Goal: Task Accomplishment & Management: Manage account settings

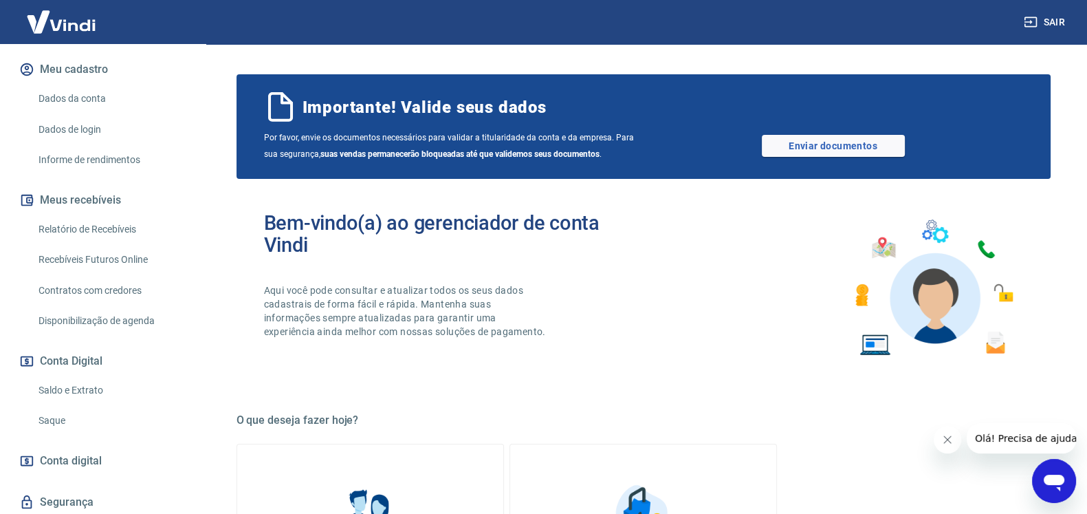
scroll to position [217, 0]
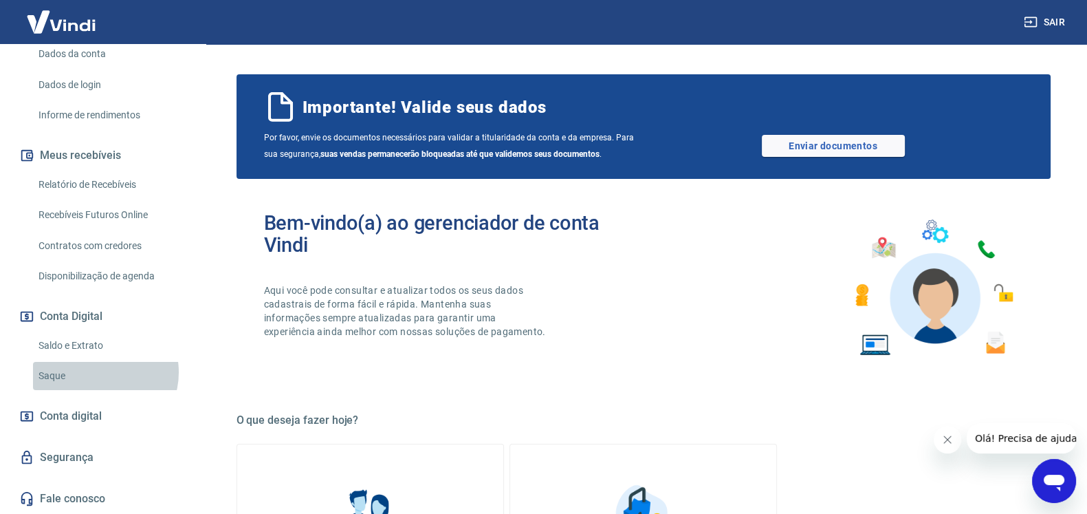
click at [98, 373] on link "Saque" at bounding box center [111, 376] width 156 height 28
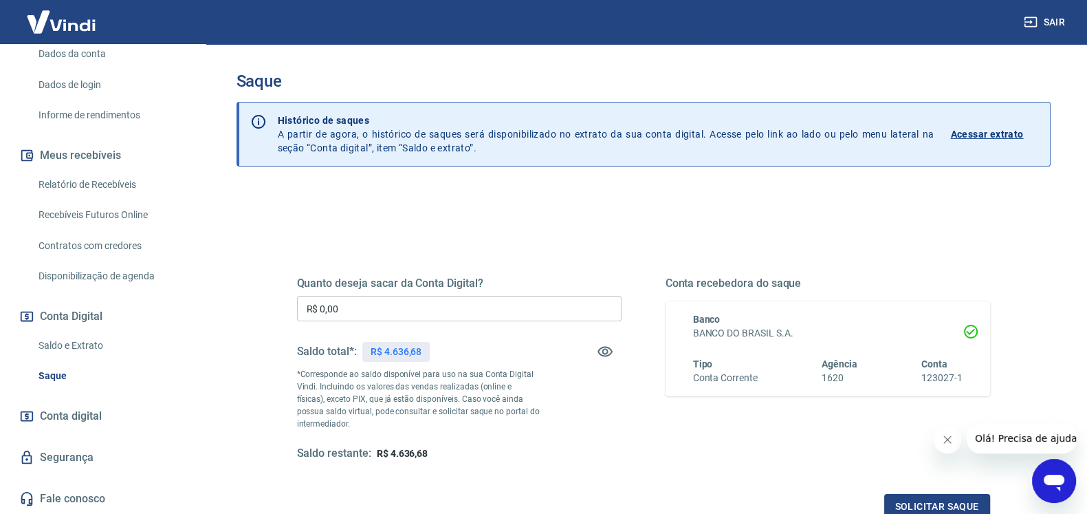
click at [388, 351] on p "R$ 4.636,68" at bounding box center [396, 351] width 51 height 14
copy p "4.636,68"
click at [419, 304] on input "R$ 0,00" at bounding box center [459, 308] width 325 height 25
paste input "text"
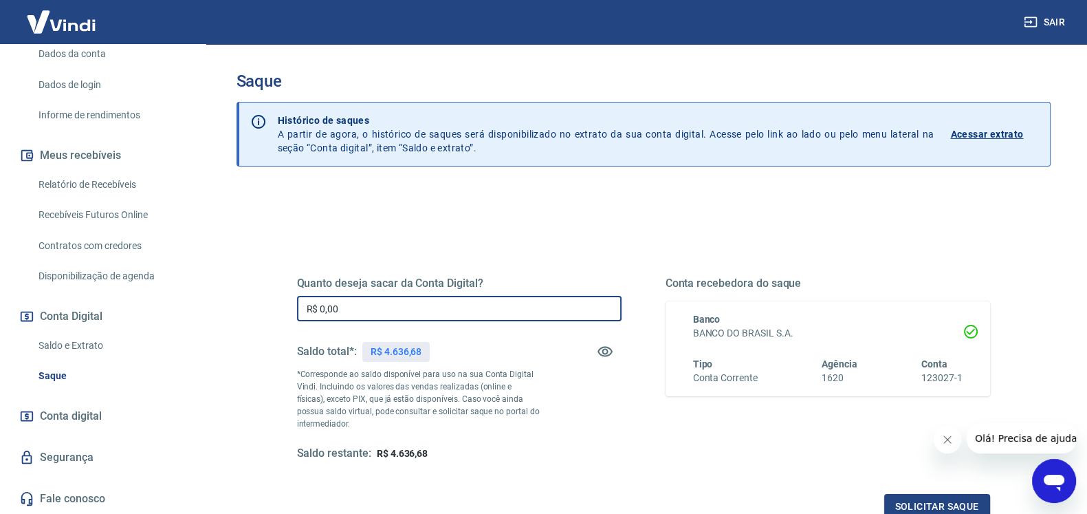
paste input "4.636,68"
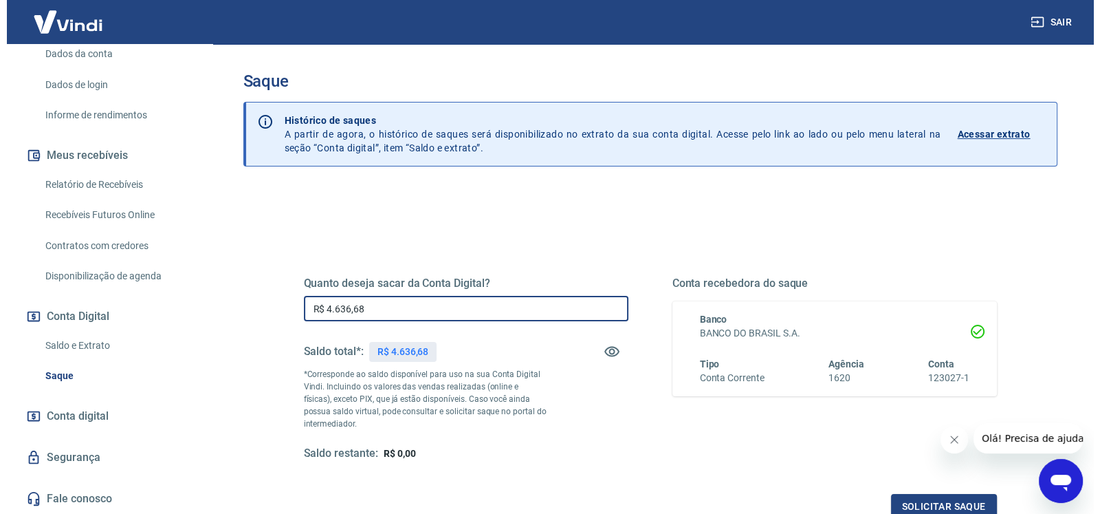
scroll to position [164, 0]
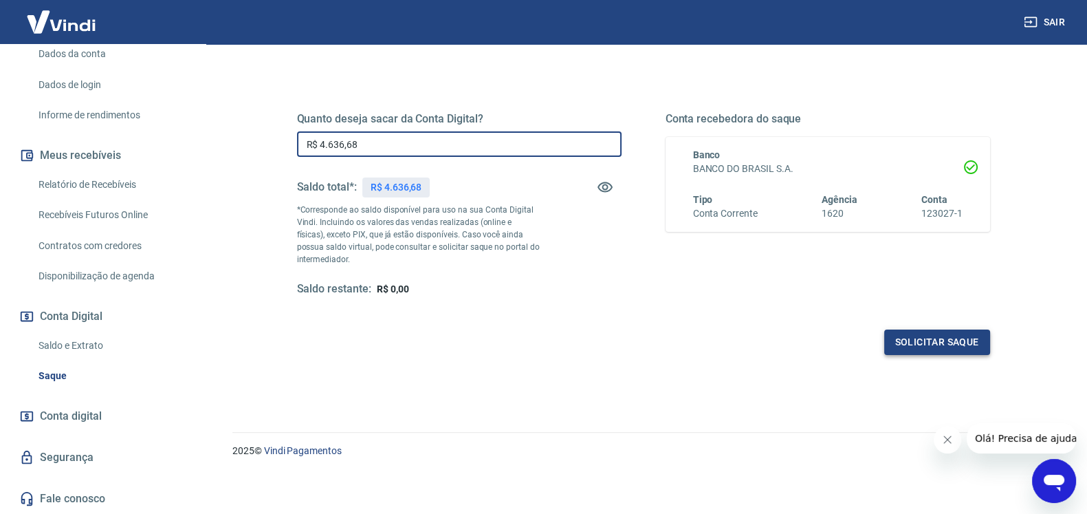
type input "R$ 4.636,68"
click at [894, 343] on button "Solicitar saque" at bounding box center [937, 341] width 106 height 25
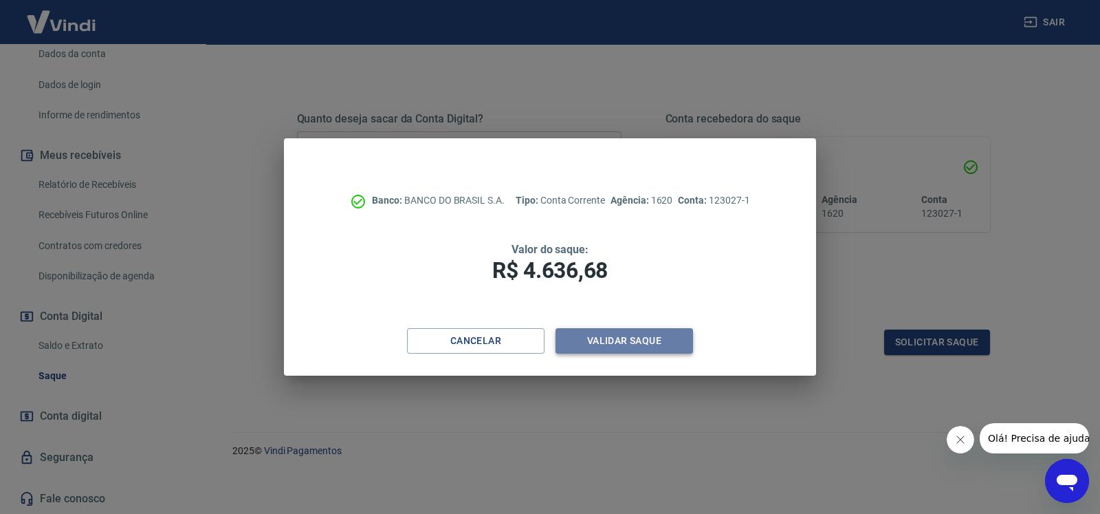
click at [660, 349] on button "Validar saque" at bounding box center [625, 340] width 138 height 25
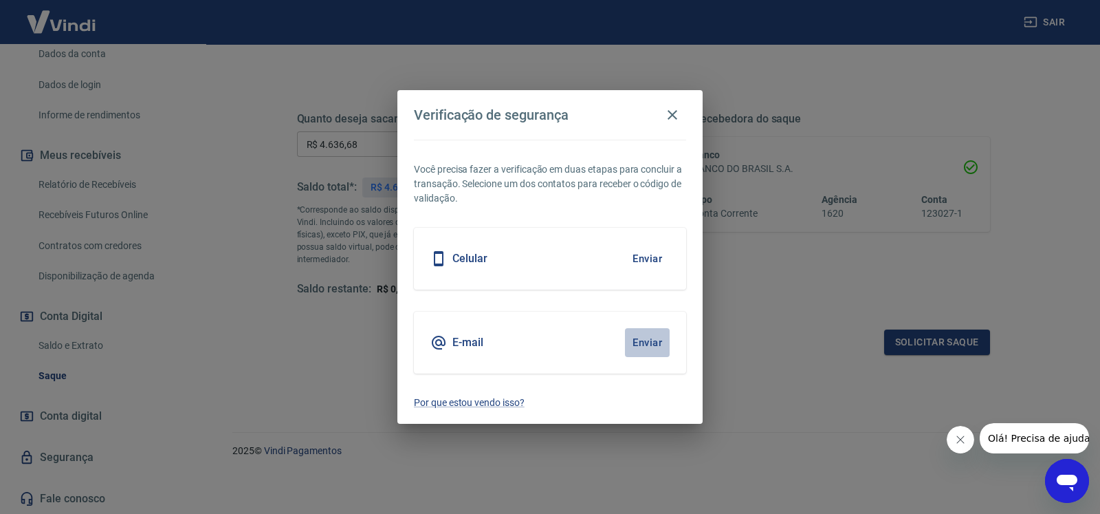
click at [657, 340] on button "Enviar" at bounding box center [647, 342] width 45 height 29
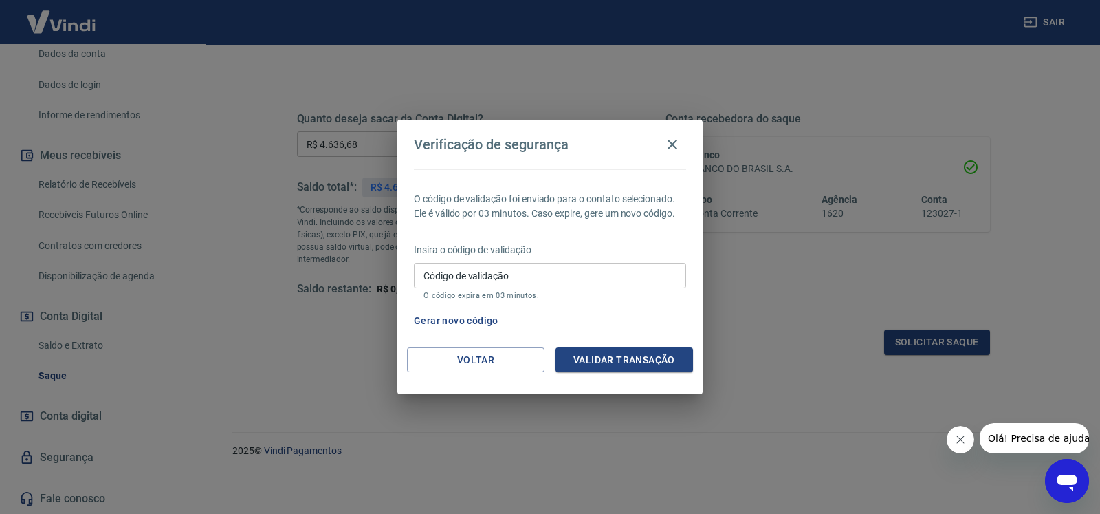
click at [435, 274] on input "Código de validação" at bounding box center [550, 275] width 272 height 25
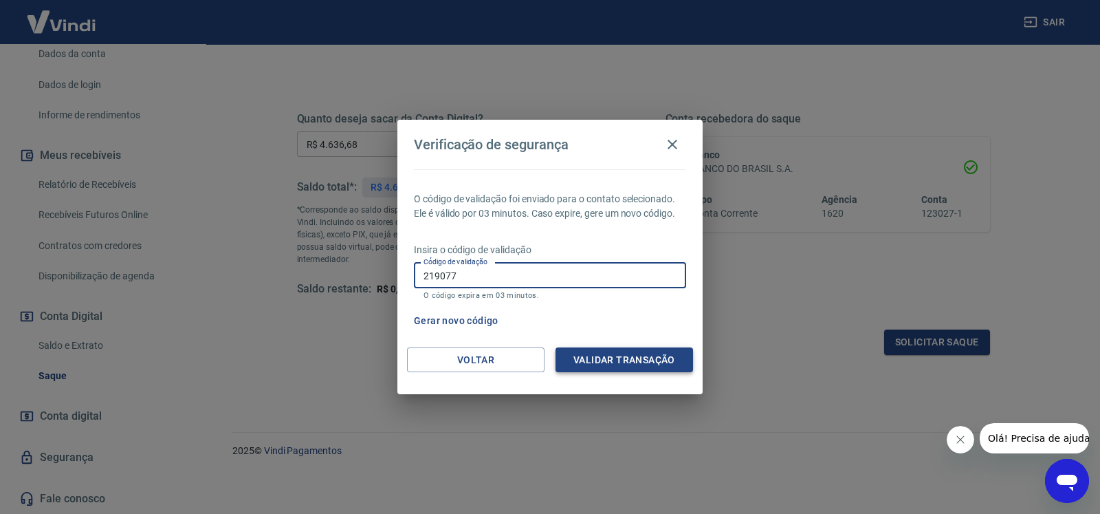
type input "219077"
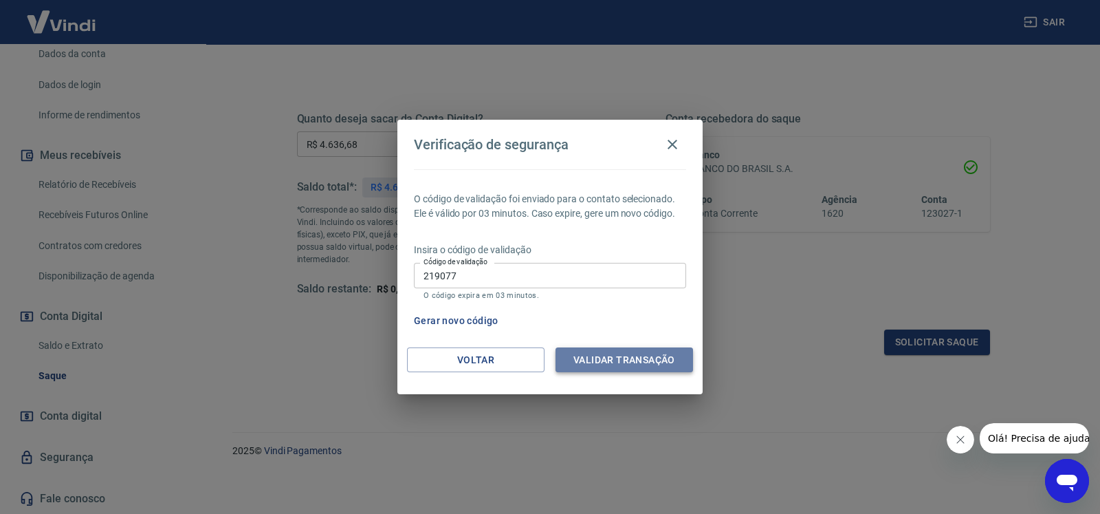
click at [637, 362] on button "Validar transação" at bounding box center [625, 359] width 138 height 25
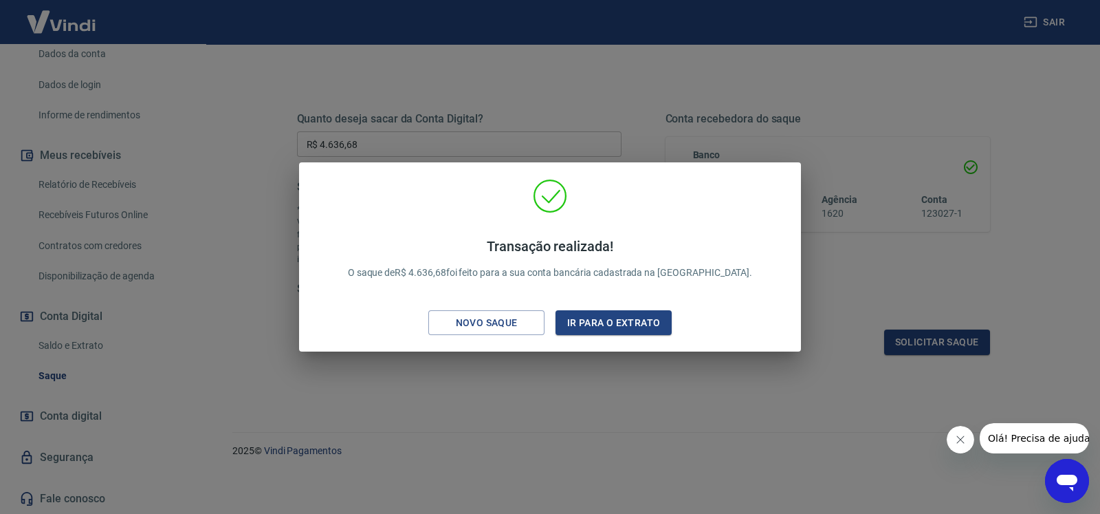
click at [479, 402] on div "Transação realizada! O saque de R$ 4.636,68 foi feito para a sua conta bancária…" at bounding box center [550, 257] width 1100 height 514
